Goal: Task Accomplishment & Management: Manage account settings

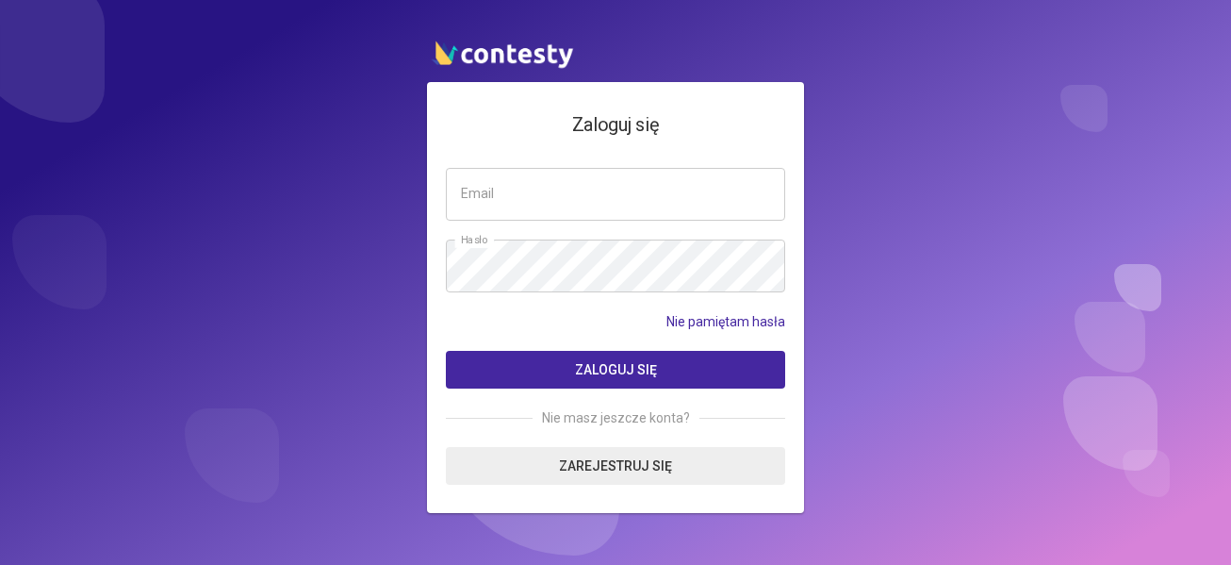
click at [600, 177] on input "email" at bounding box center [615, 194] width 339 height 53
type input "**********"
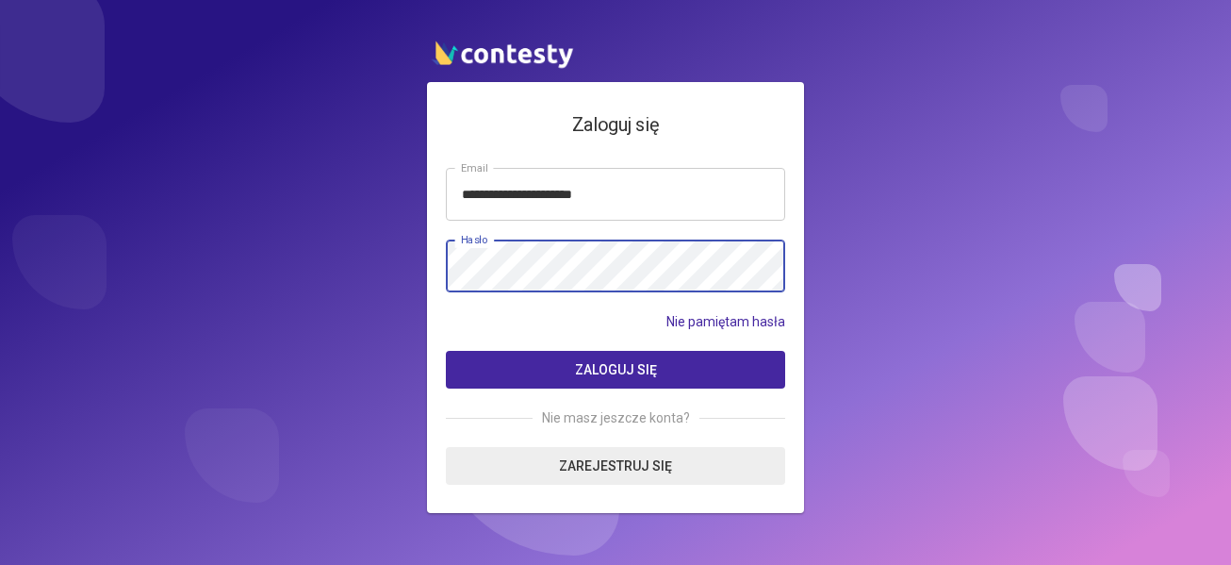
click at [446, 351] on button "Zaloguj się" at bounding box center [615, 370] width 339 height 38
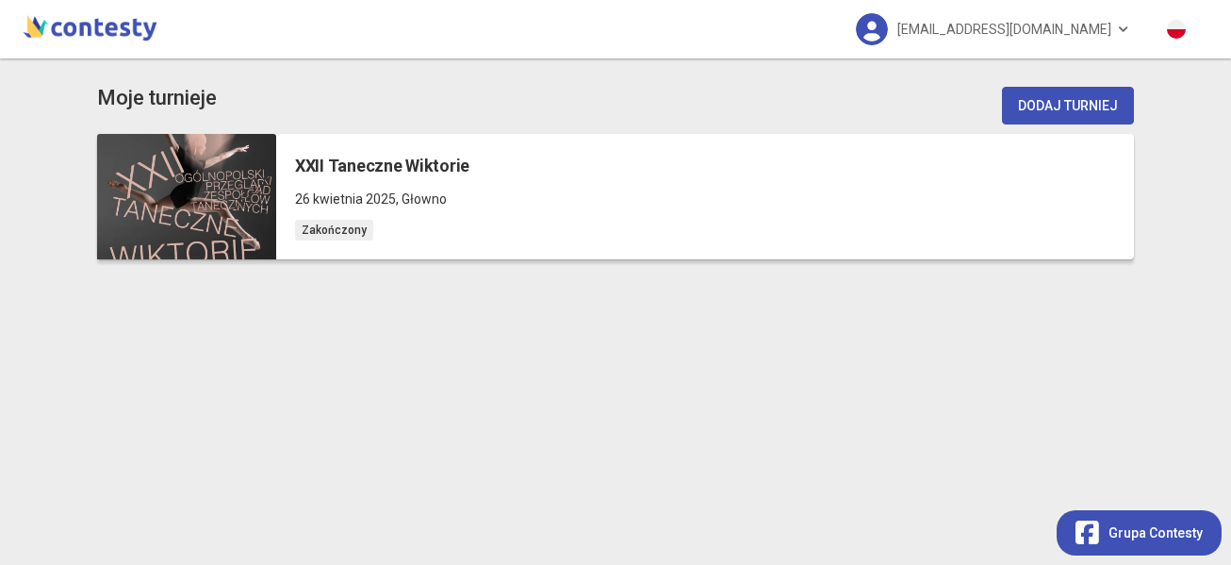
click at [238, 202] on div at bounding box center [186, 196] width 179 height 125
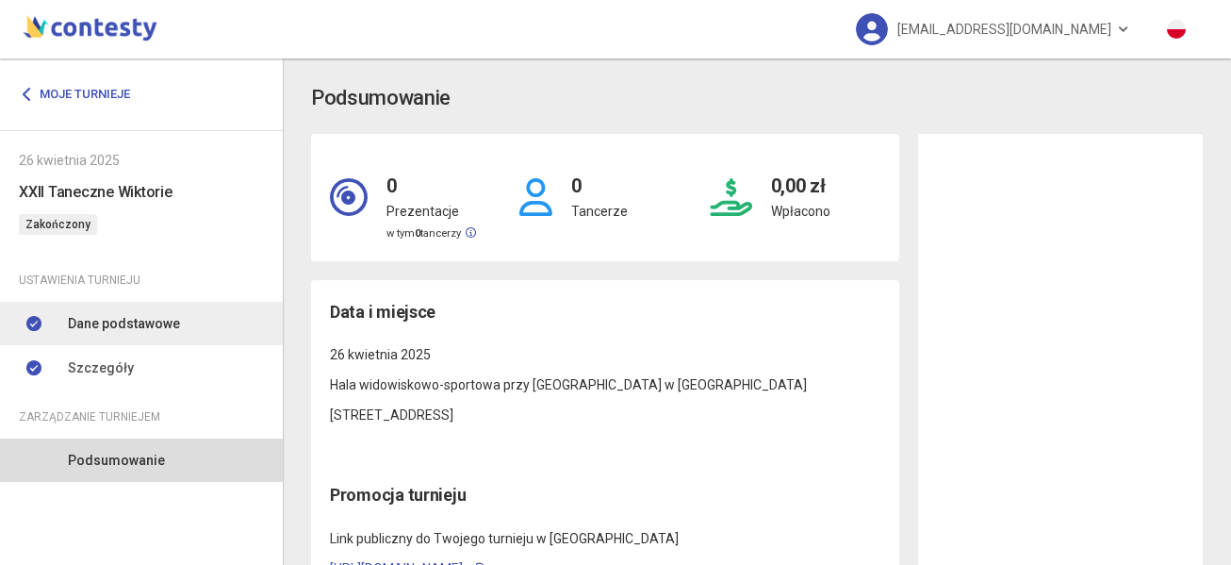
click at [129, 307] on link "Dane podstawowe" at bounding box center [141, 323] width 283 height 43
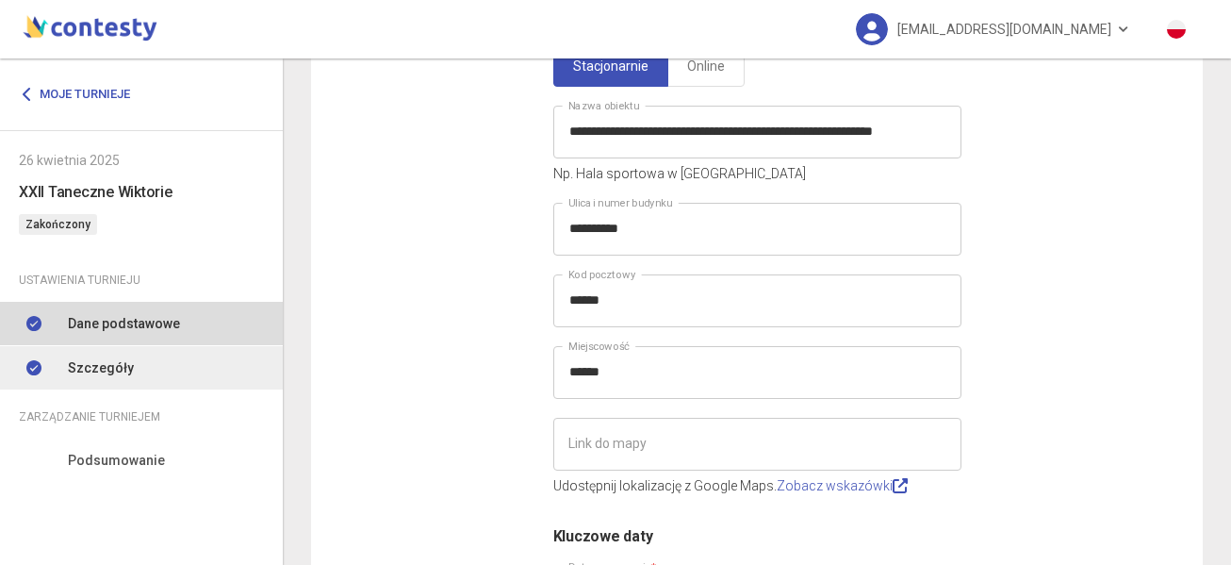
click at [101, 362] on span "Szczegóły" at bounding box center [101, 367] width 66 height 21
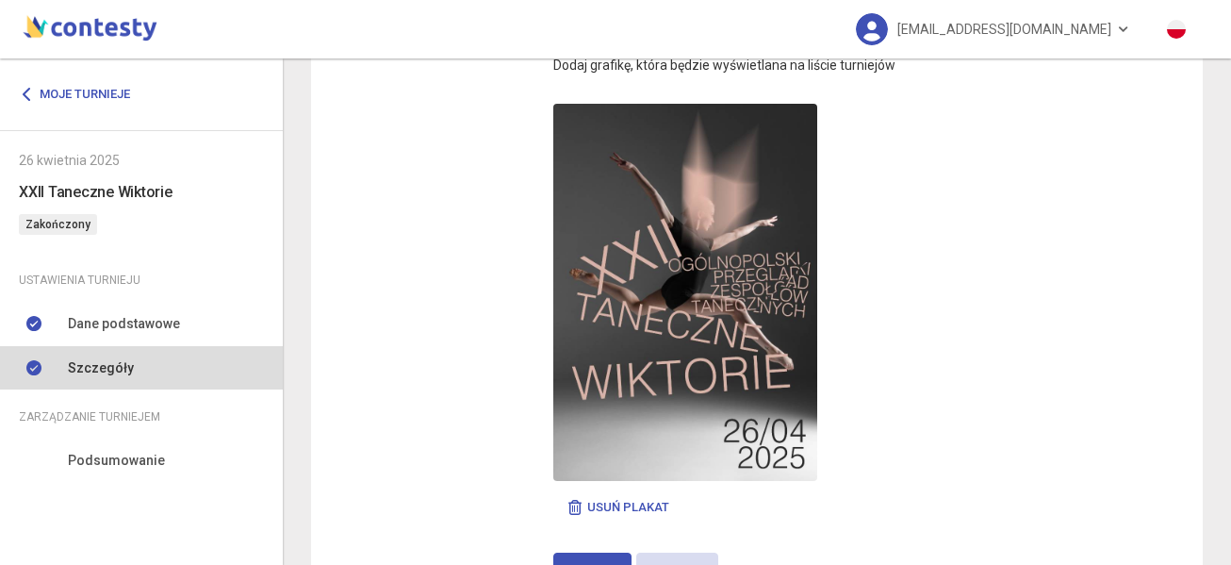
scroll to position [542, 0]
